Goal: Task Accomplishment & Management: Manage account settings

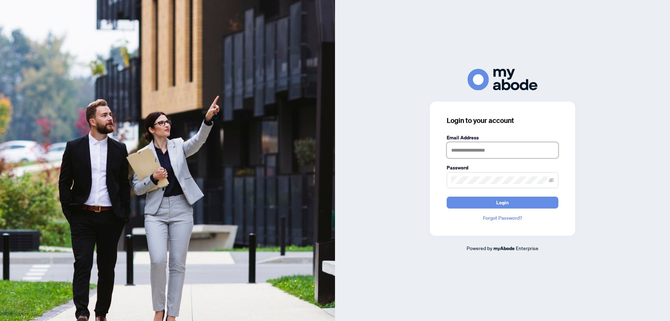
click at [472, 148] on input "text" at bounding box center [502, 150] width 112 height 16
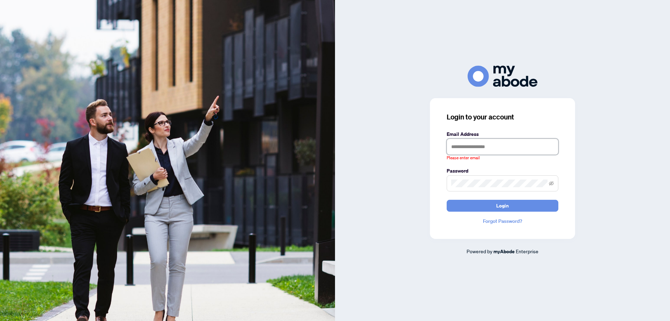
type input "**********"
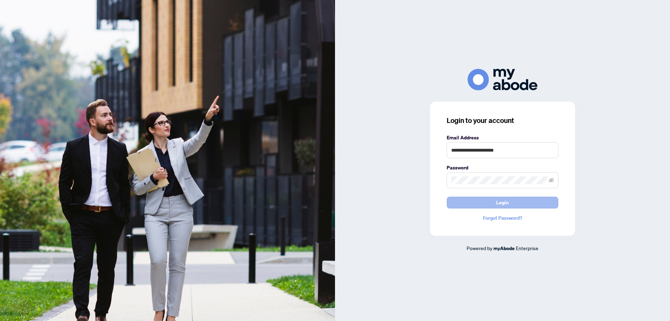
click at [506, 201] on span "Login" at bounding box center [502, 202] width 13 height 11
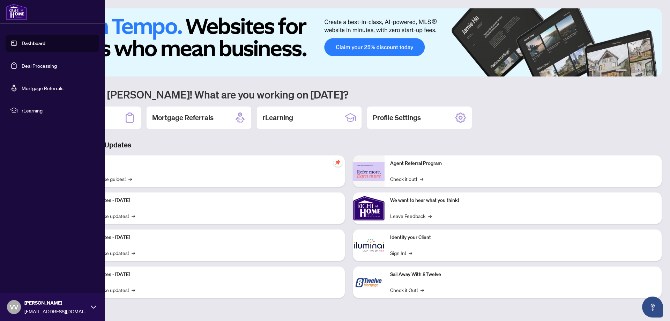
click at [30, 65] on link "Deal Processing" at bounding box center [39, 65] width 35 height 6
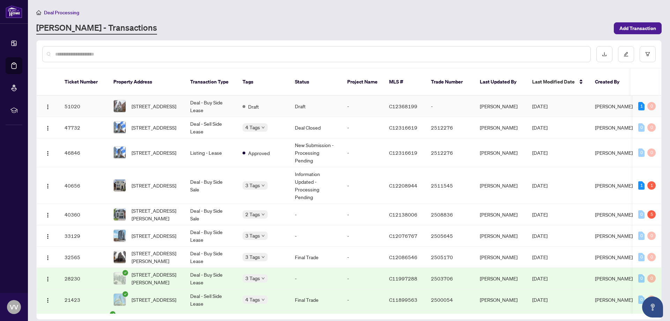
click at [323, 96] on td "Draft" at bounding box center [315, 106] width 52 height 21
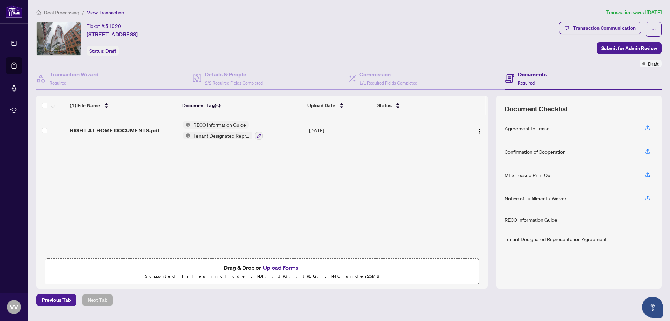
click at [286, 268] on button "Upload Forms" at bounding box center [280, 267] width 39 height 9
click at [275, 267] on button "Upload Forms" at bounding box center [280, 267] width 39 height 9
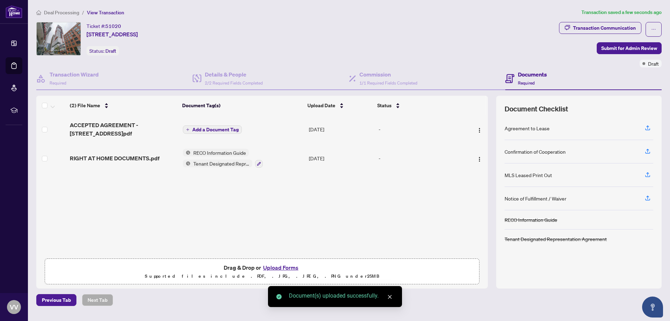
click at [211, 128] on span "Add a Document Tag" at bounding box center [215, 129] width 46 height 5
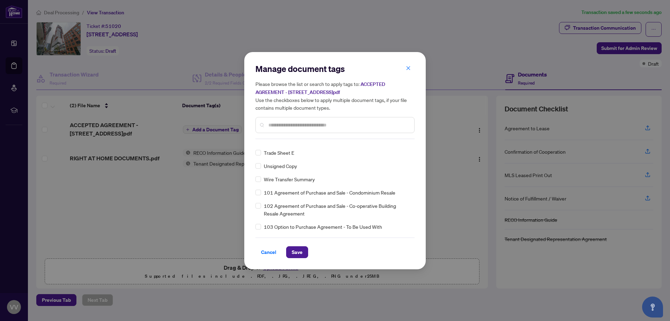
scroll to position [1918, 0]
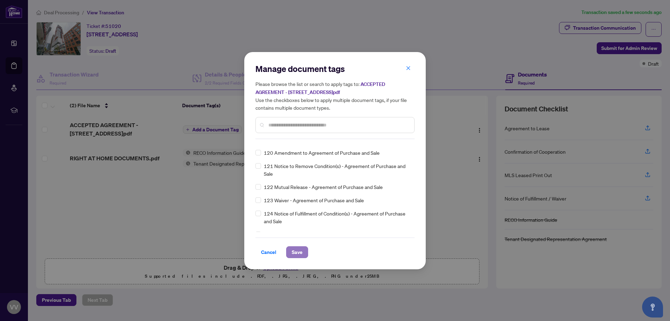
click at [295, 253] on span "Save" at bounding box center [297, 251] width 11 height 11
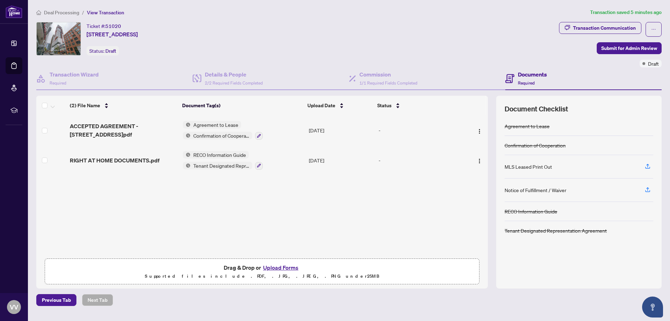
click at [408, 31] on div "Ticket #: 51020 [STREET_ADDRESS] Status: Draft" at bounding box center [296, 38] width 520 height 33
